Goal: Obtain resource: Obtain resource

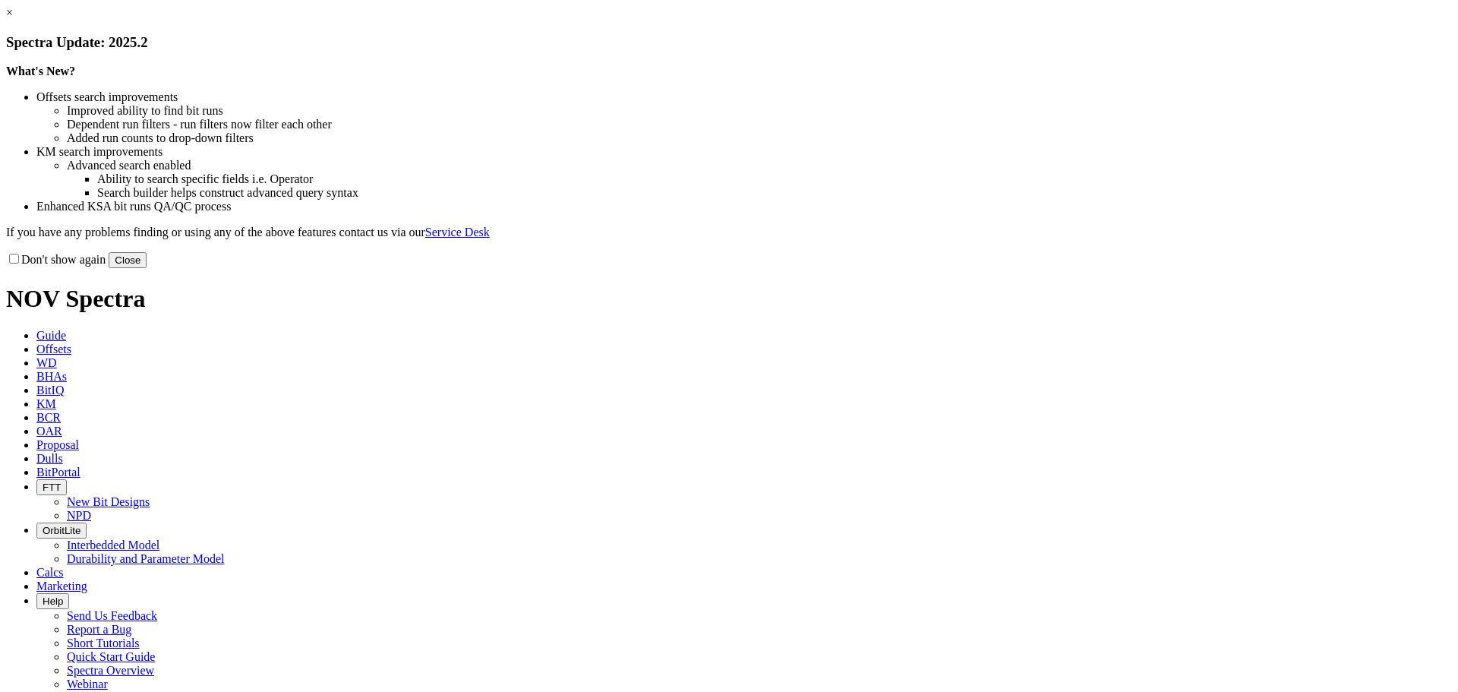
click at [13, 19] on link "×" at bounding box center [9, 12] width 7 height 13
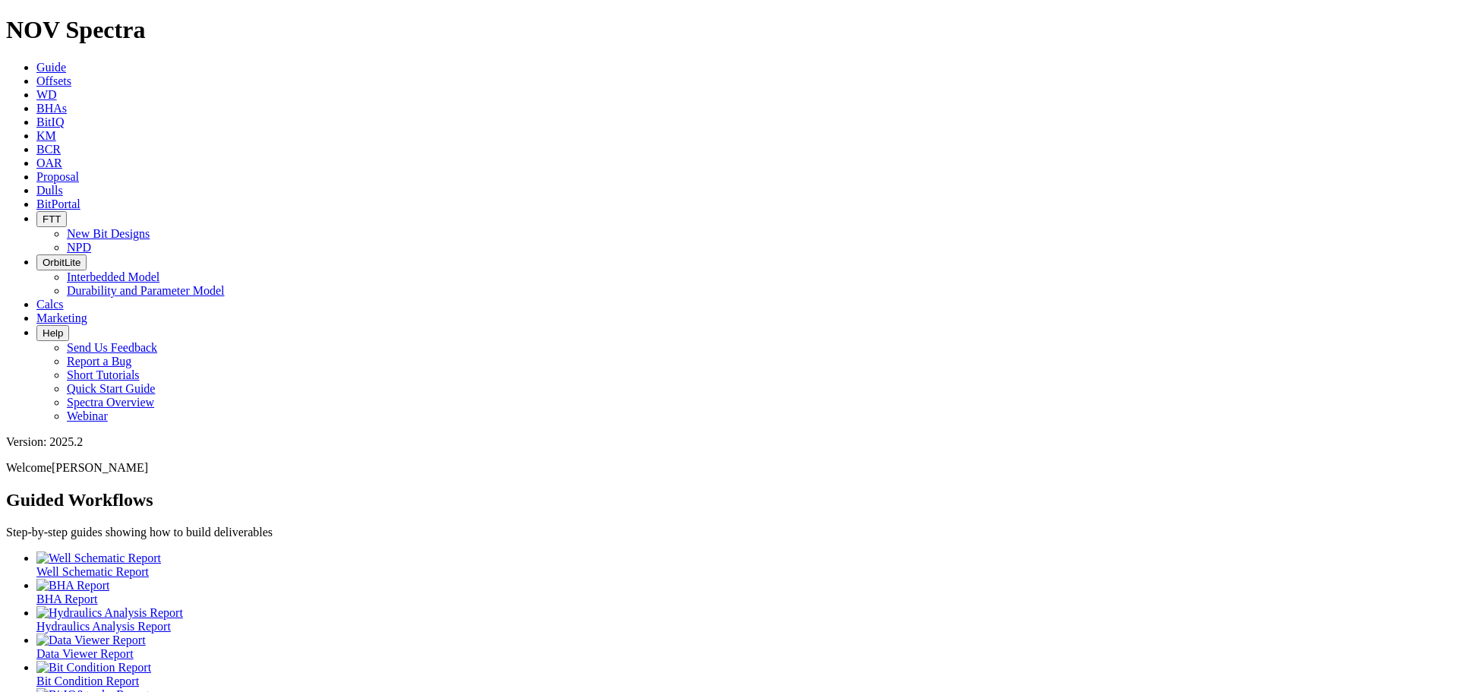
click at [71, 74] on link "Offsets" at bounding box center [53, 80] width 35 height 13
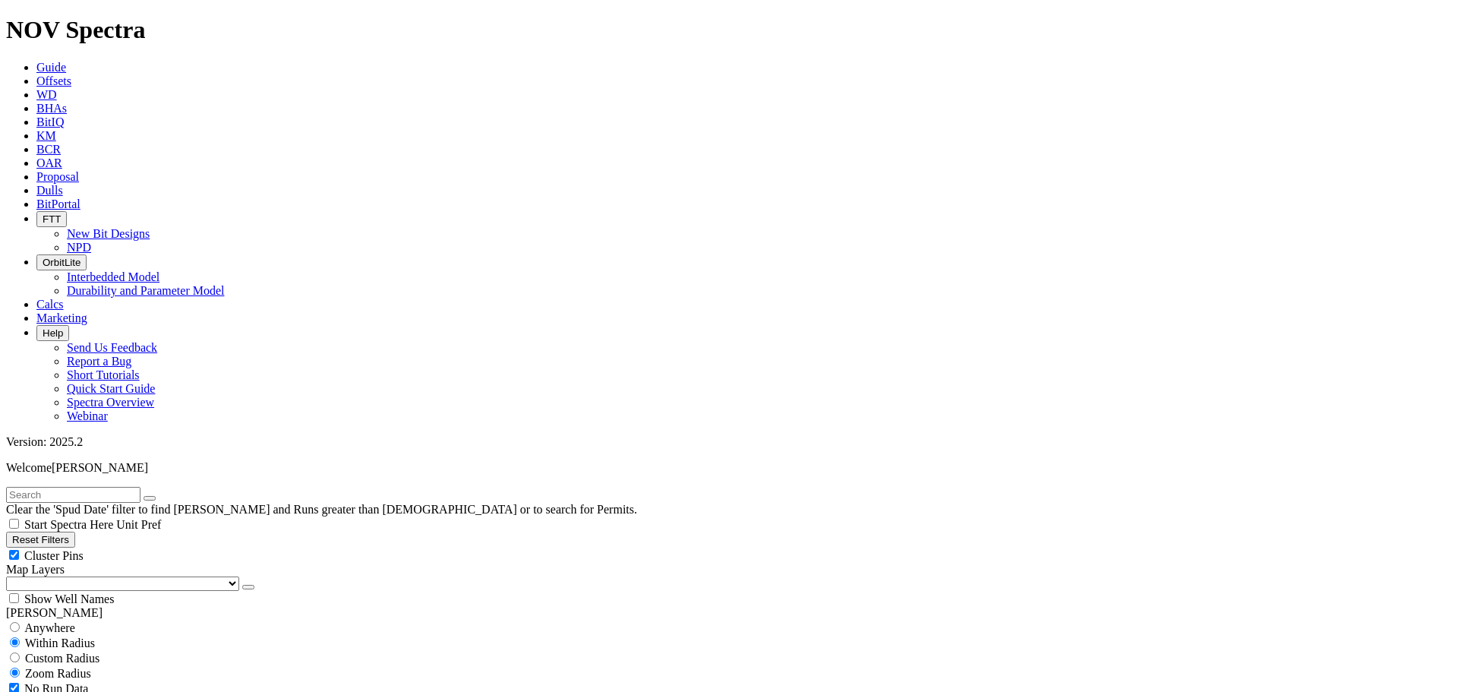
type input "[DATE]"
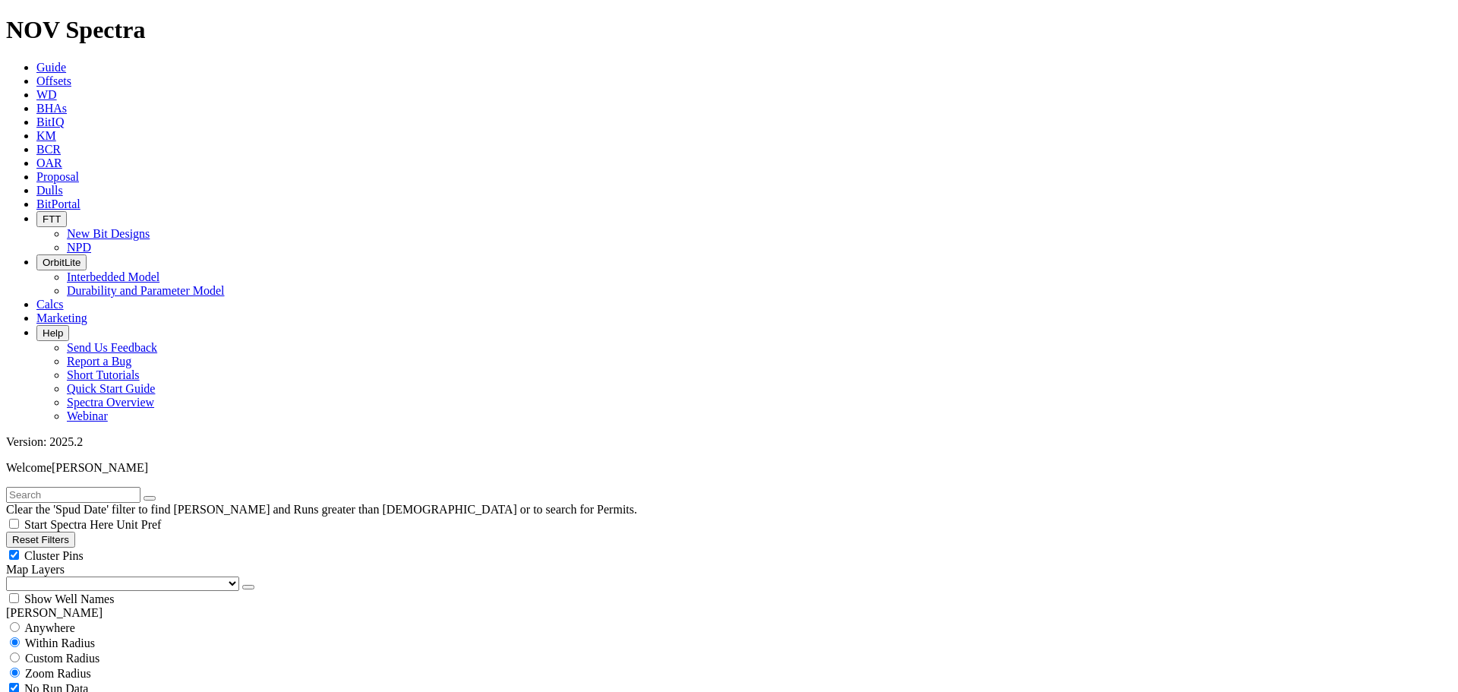
scroll to position [455, 0]
select select "9.875"
checkbox input "false"
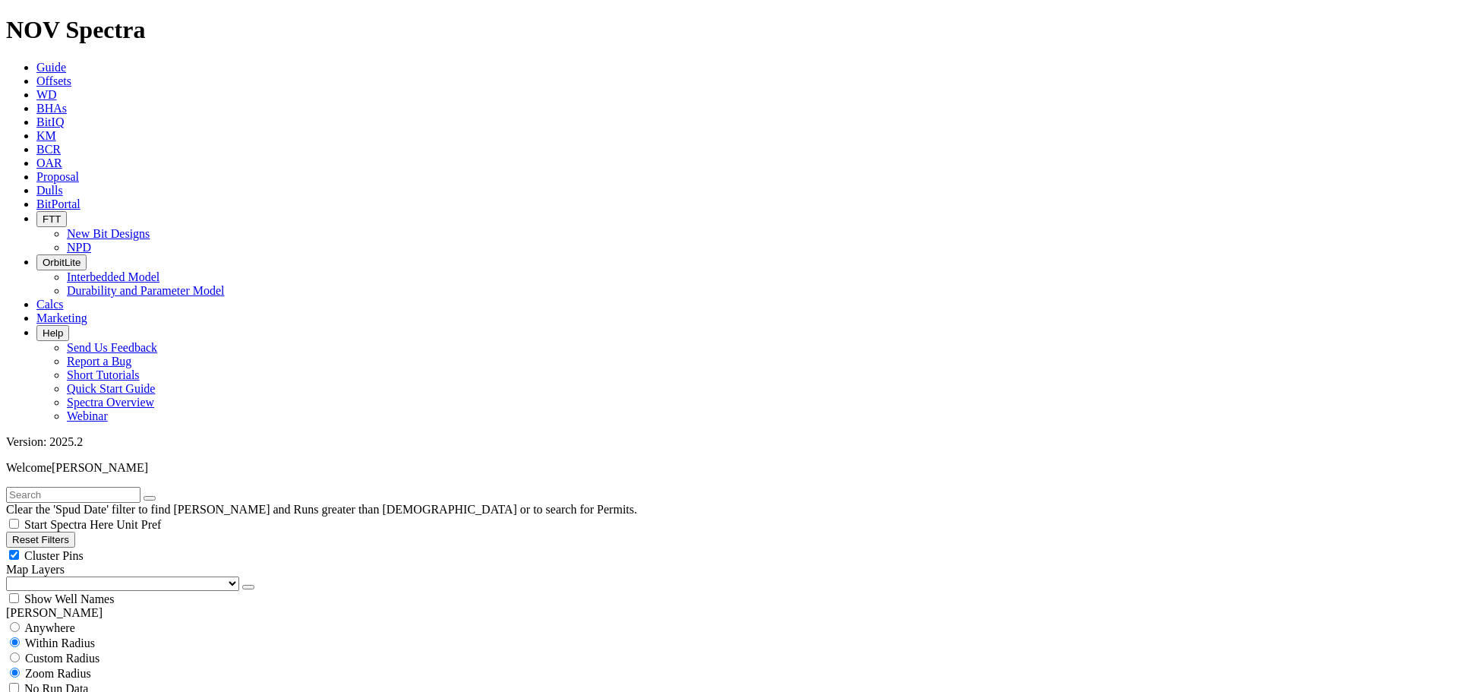
select select "? number:9.875 ?"
